Goal: Check status: Check status

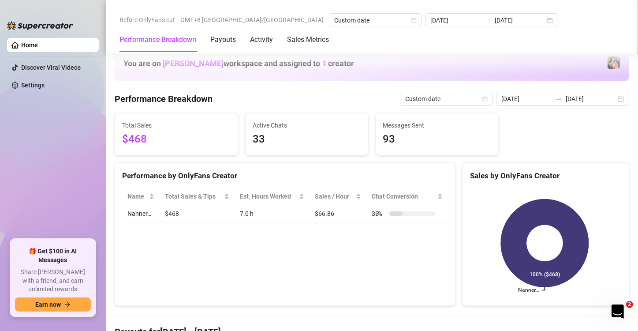
scroll to position [279, 0]
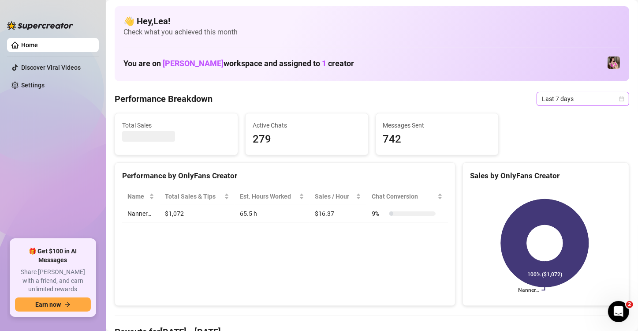
click at [620, 97] on div "Last 7 days" at bounding box center [583, 99] width 93 height 14
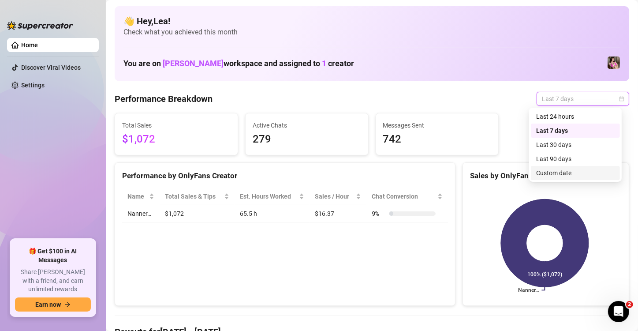
click at [562, 176] on div "Custom date" at bounding box center [576, 173] width 79 height 10
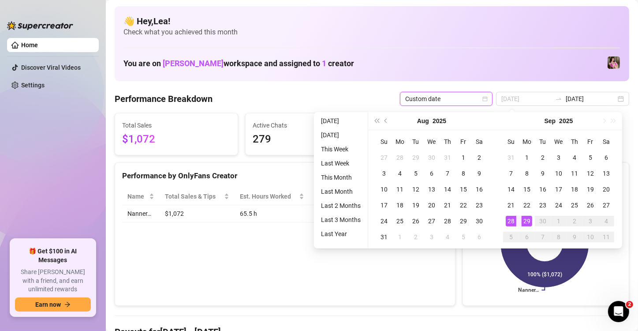
type input "[DATE]"
click at [527, 222] on div "29" at bounding box center [527, 221] width 11 height 11
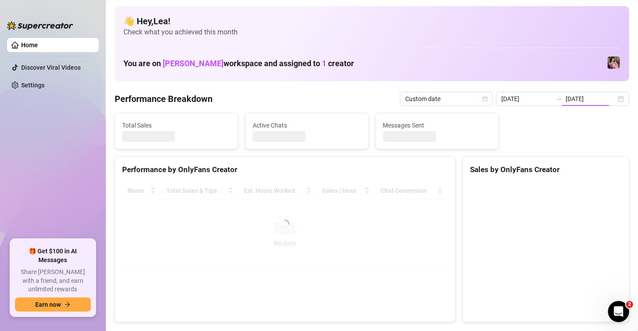
type input "[DATE]"
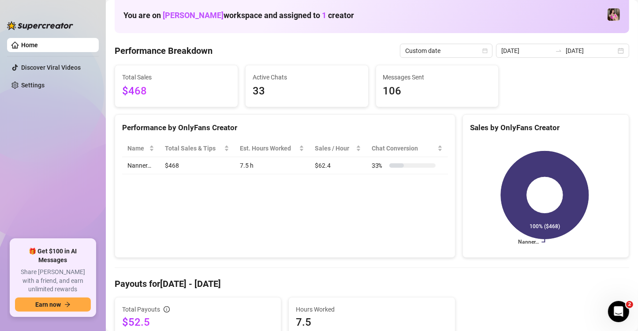
scroll to position [44, 0]
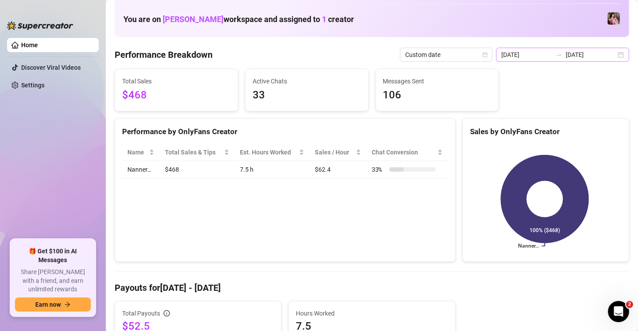
click at [616, 52] on div "2025-09-29 2025-09-29" at bounding box center [562, 55] width 133 height 14
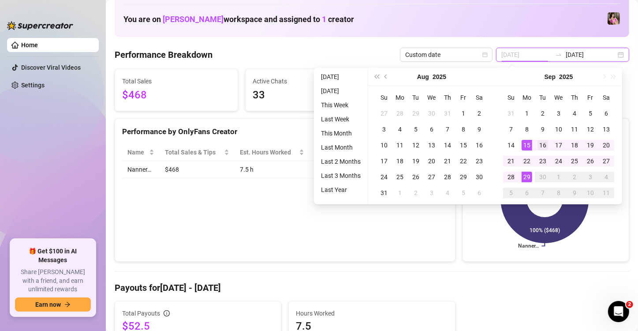
type input "2025-09-16"
click at [542, 144] on div "16" at bounding box center [543, 145] width 11 height 11
type input "[DATE]"
click at [530, 176] on div "29" at bounding box center [527, 177] width 11 height 11
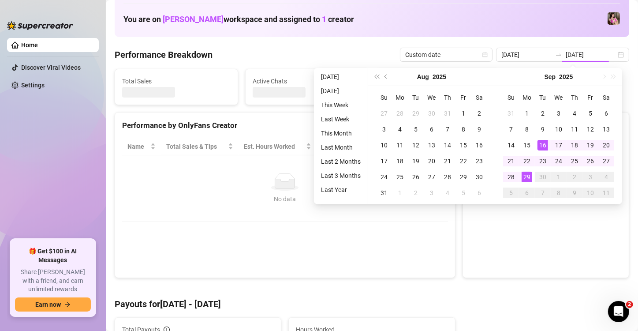
type input "2025-09-16"
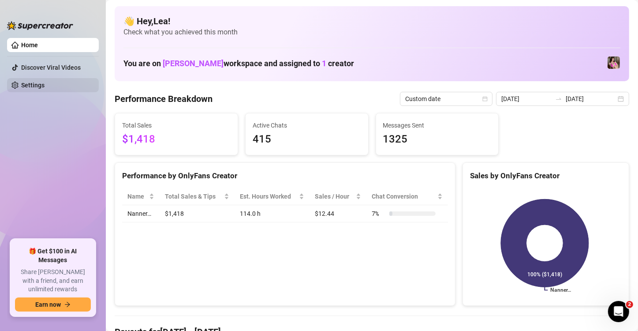
scroll to position [0, 0]
